Goal: Obtain resource: Obtain resource

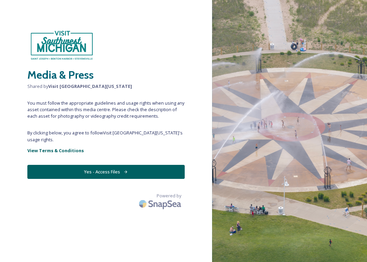
click at [86, 172] on button "Yes - Access Files" at bounding box center [105, 172] width 157 height 14
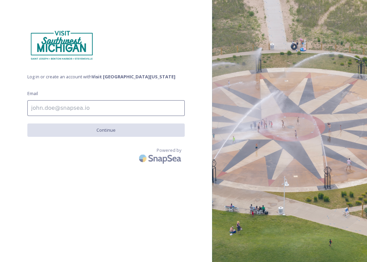
click at [49, 109] on input at bounding box center [105, 108] width 157 height 16
type input "[PERSON_NAME][EMAIL_ADDRESS][PERSON_NAME][DOMAIN_NAME]"
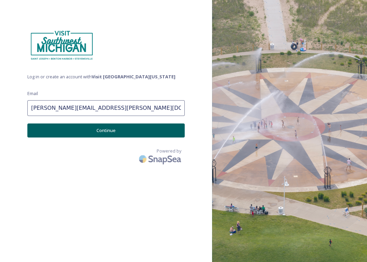
click at [85, 131] on button "Continue" at bounding box center [105, 130] width 157 height 14
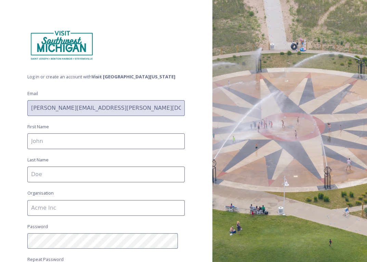
click at [61, 140] on input at bounding box center [105, 141] width 157 height 16
type input "[PERSON_NAME]"
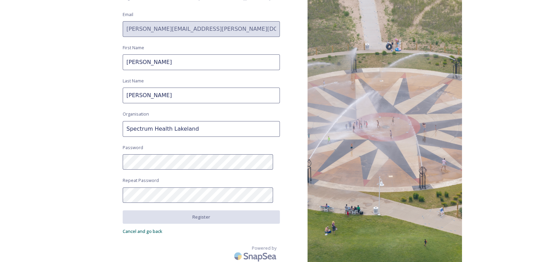
scroll to position [81, 0]
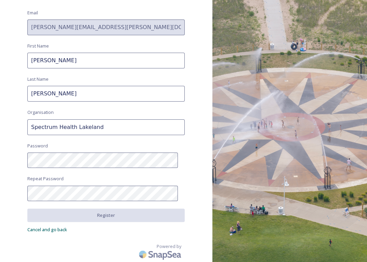
drag, startPoint x: 53, startPoint y: 127, endPoint x: 24, endPoint y: 130, distance: 28.8
click at [24, 130] on div "Log in or create an account with Visit [GEOGRAPHIC_DATA][US_STATE] Email [PERSO…" at bounding box center [106, 50] width 212 height 207
type input "[GEOGRAPHIC_DATA]"
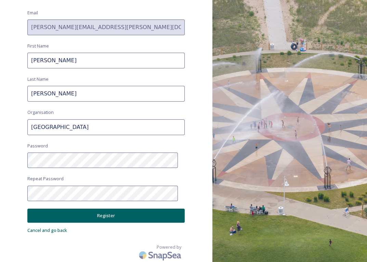
click at [79, 217] on button "Register" at bounding box center [105, 215] width 157 height 14
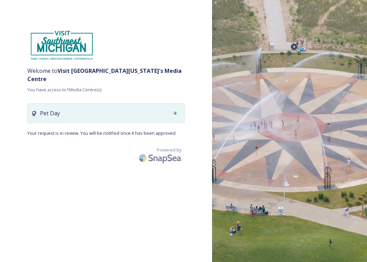
click at [177, 110] on icon at bounding box center [174, 112] width 5 height 5
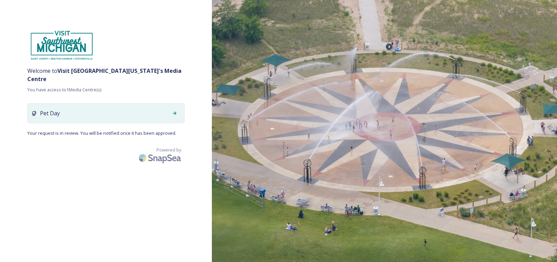
click at [33, 110] on icon at bounding box center [33, 112] width 5 height 5
